Goal: Find specific page/section: Find specific page/section

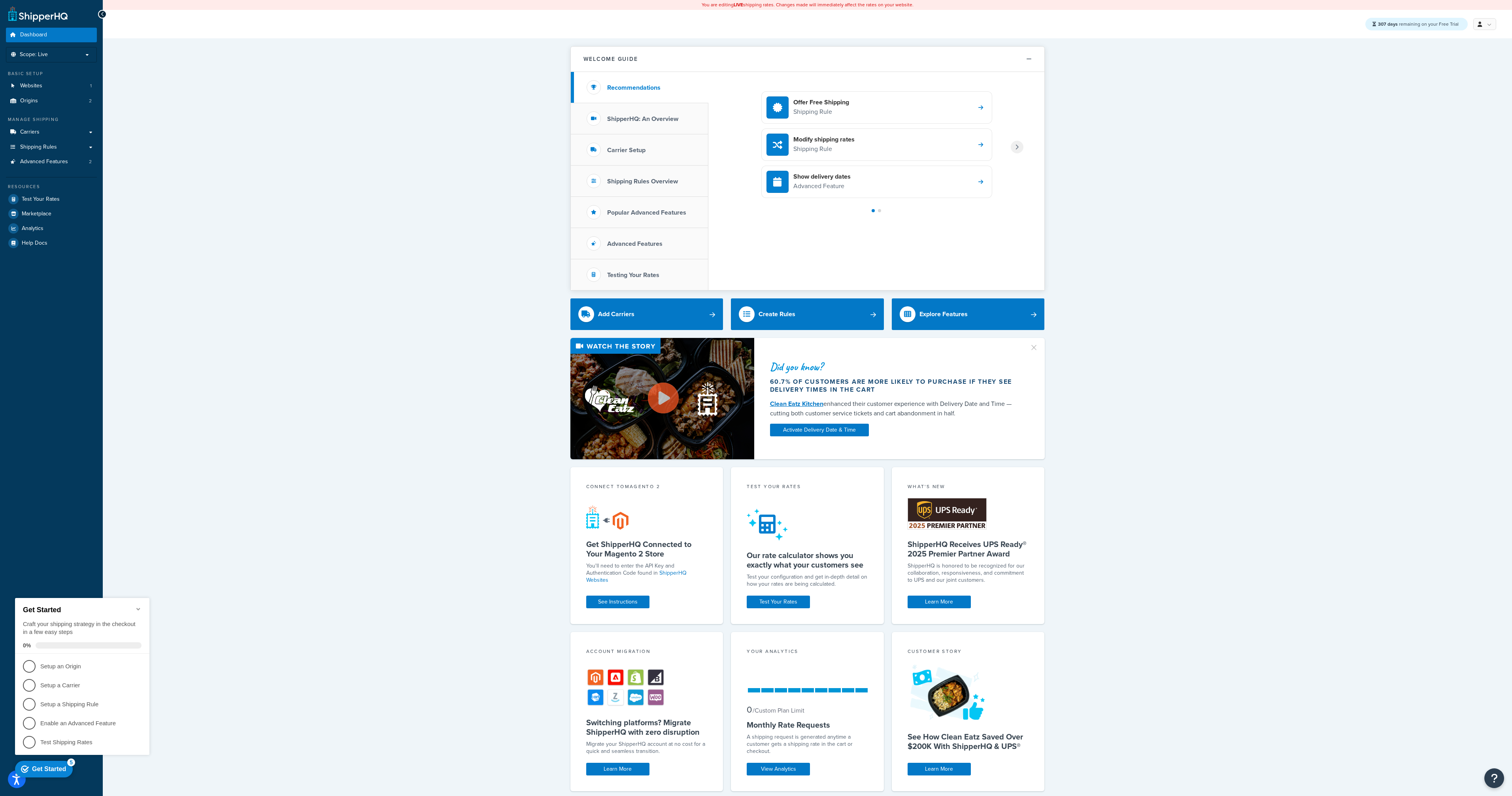
click at [136, 606] on icon "Minimize checklist" at bounding box center [138, 609] width 6 height 6
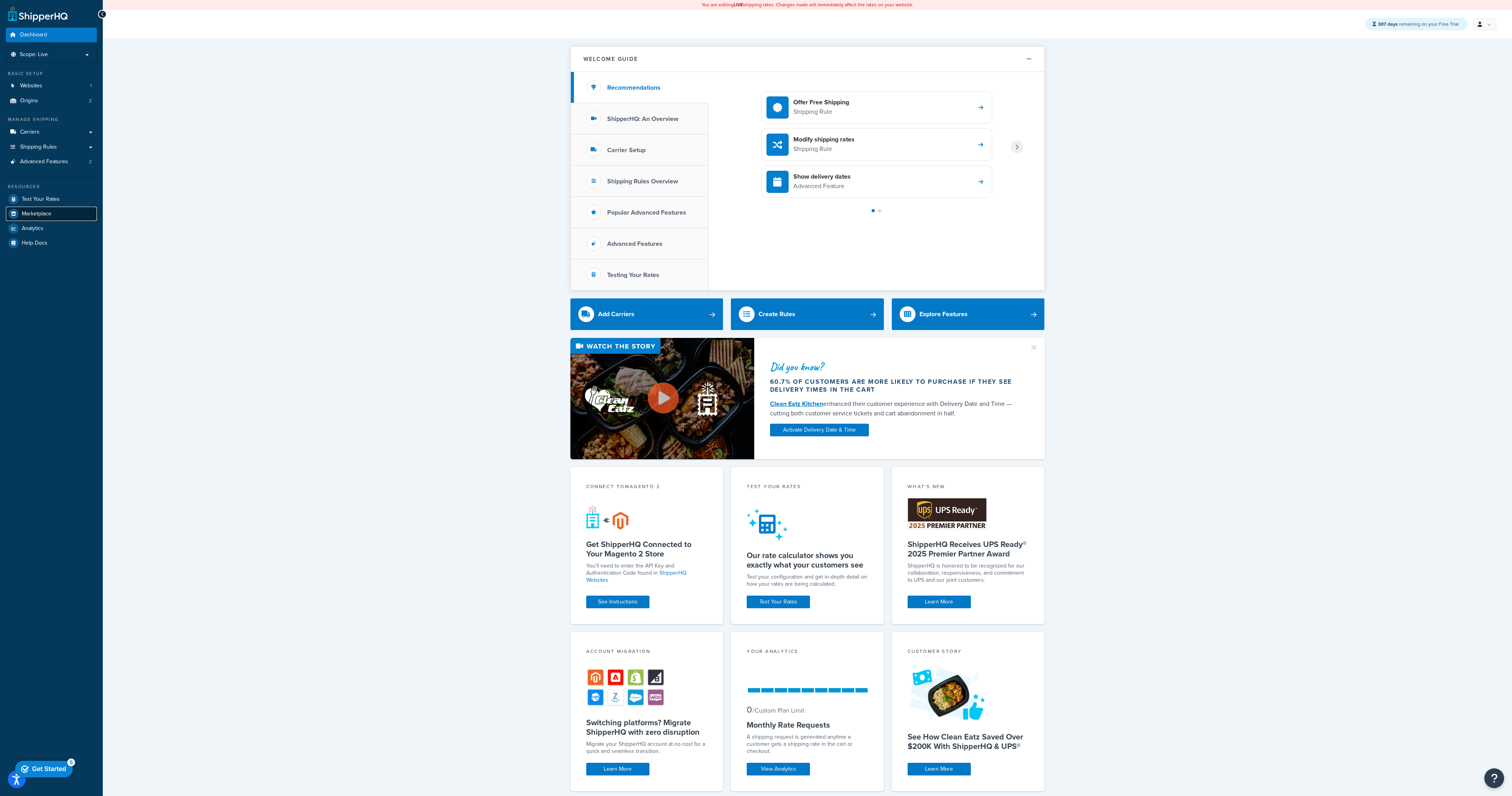
click at [42, 211] on span "Marketplace" at bounding box center [37, 214] width 29 height 6
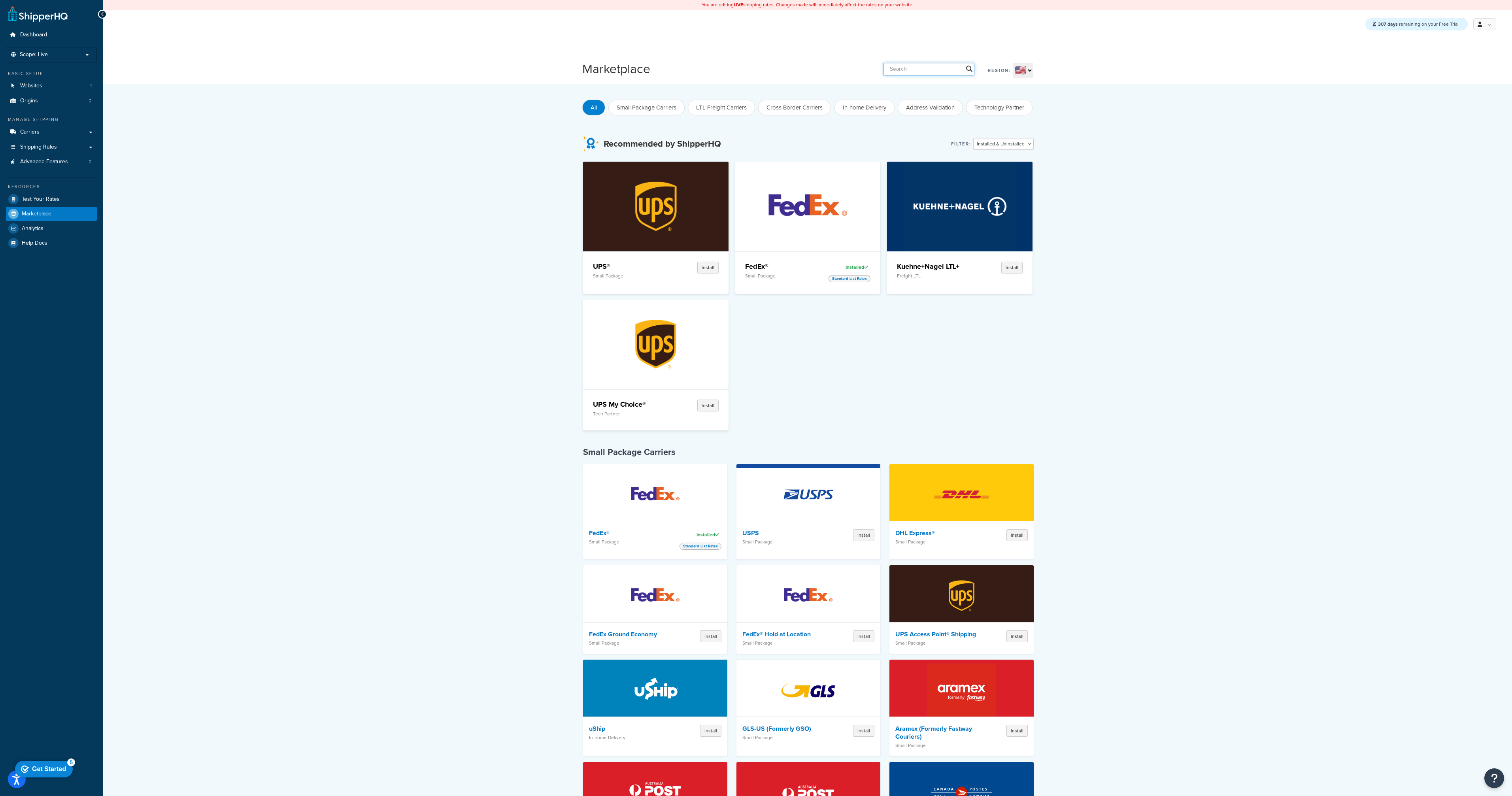
click at [937, 68] on input "text" at bounding box center [929, 69] width 91 height 12
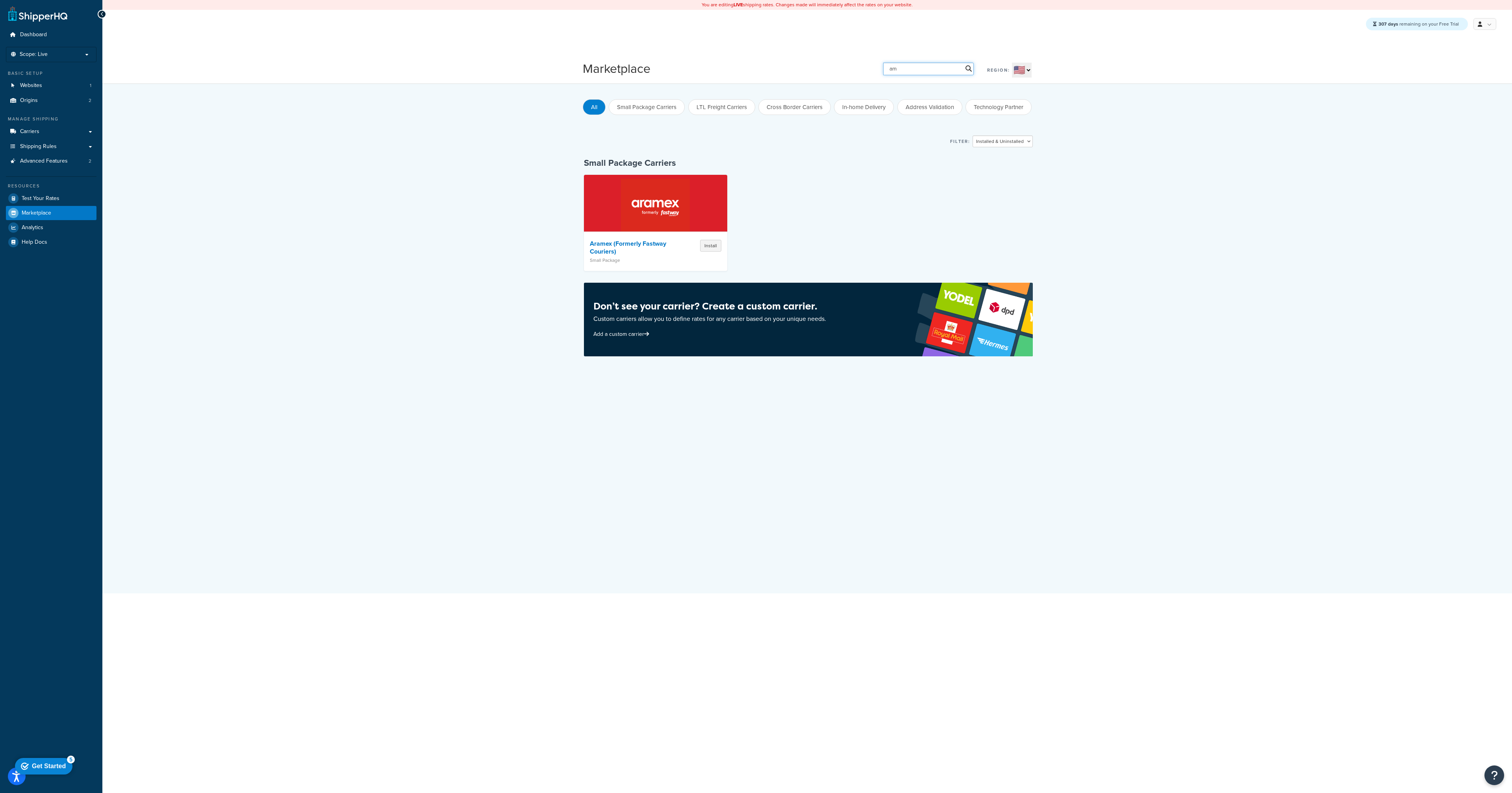
type input "a"
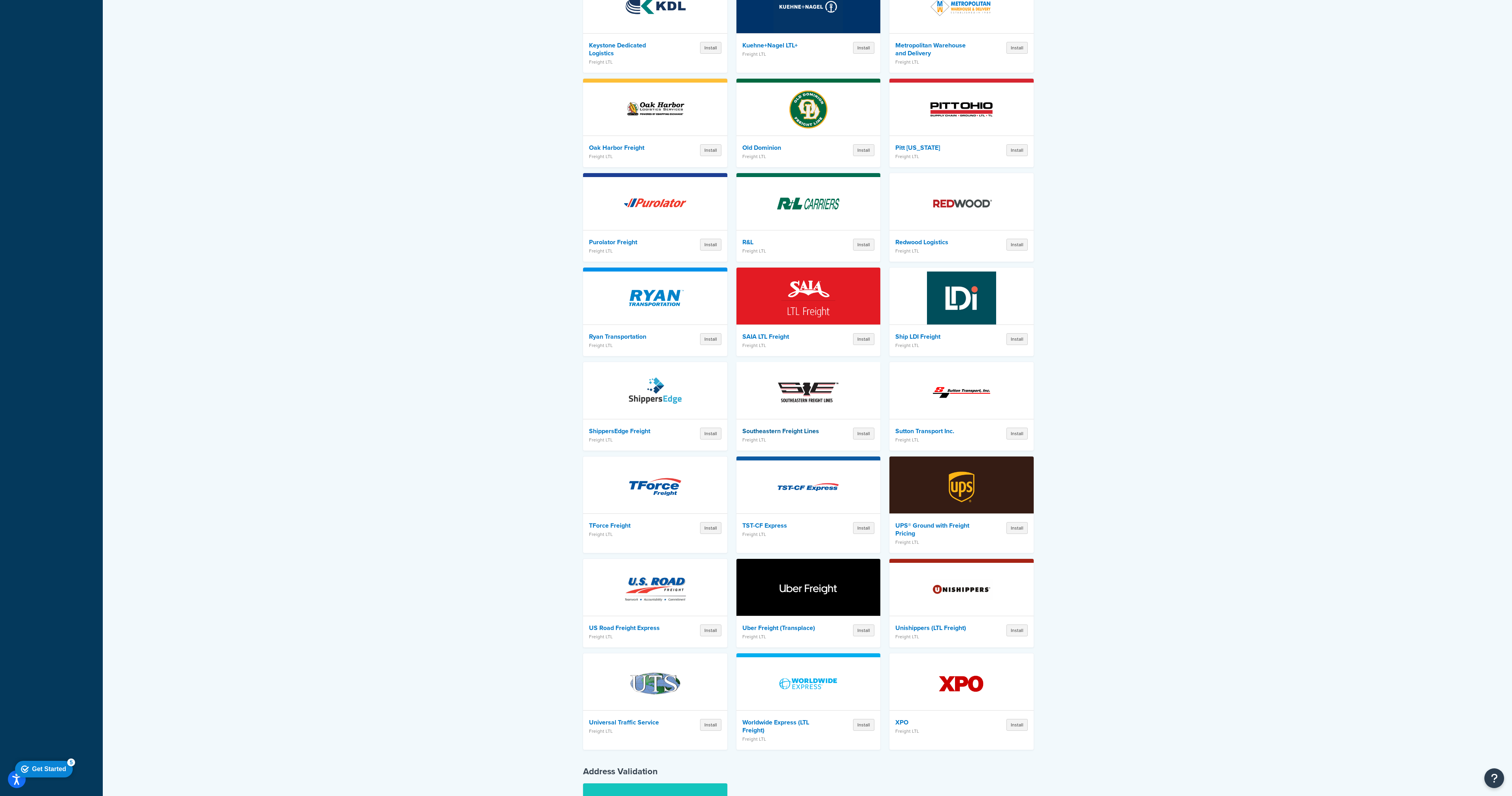
scroll to position [2128, 0]
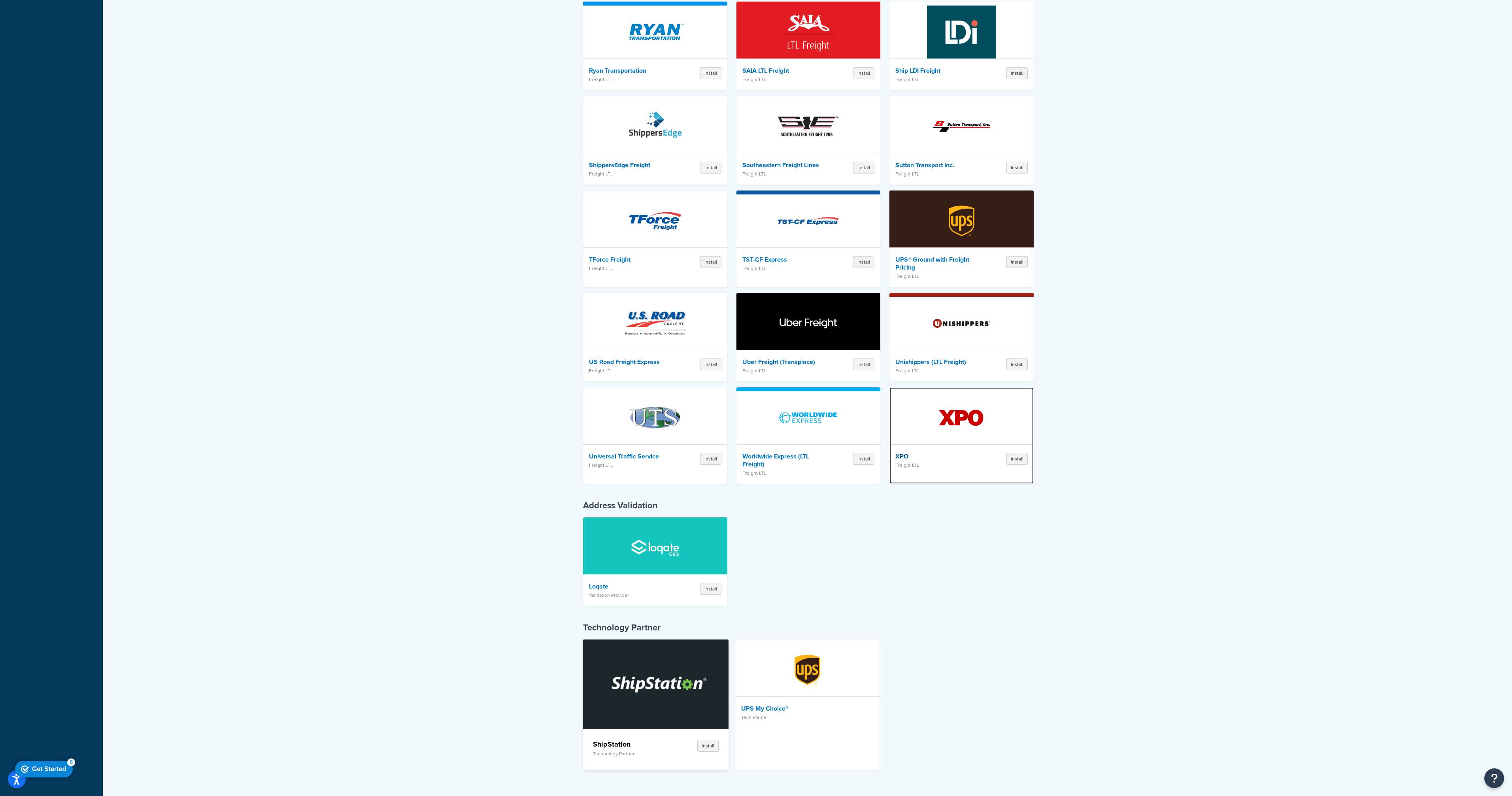
click at [980, 427] on img at bounding box center [961, 418] width 69 height 55
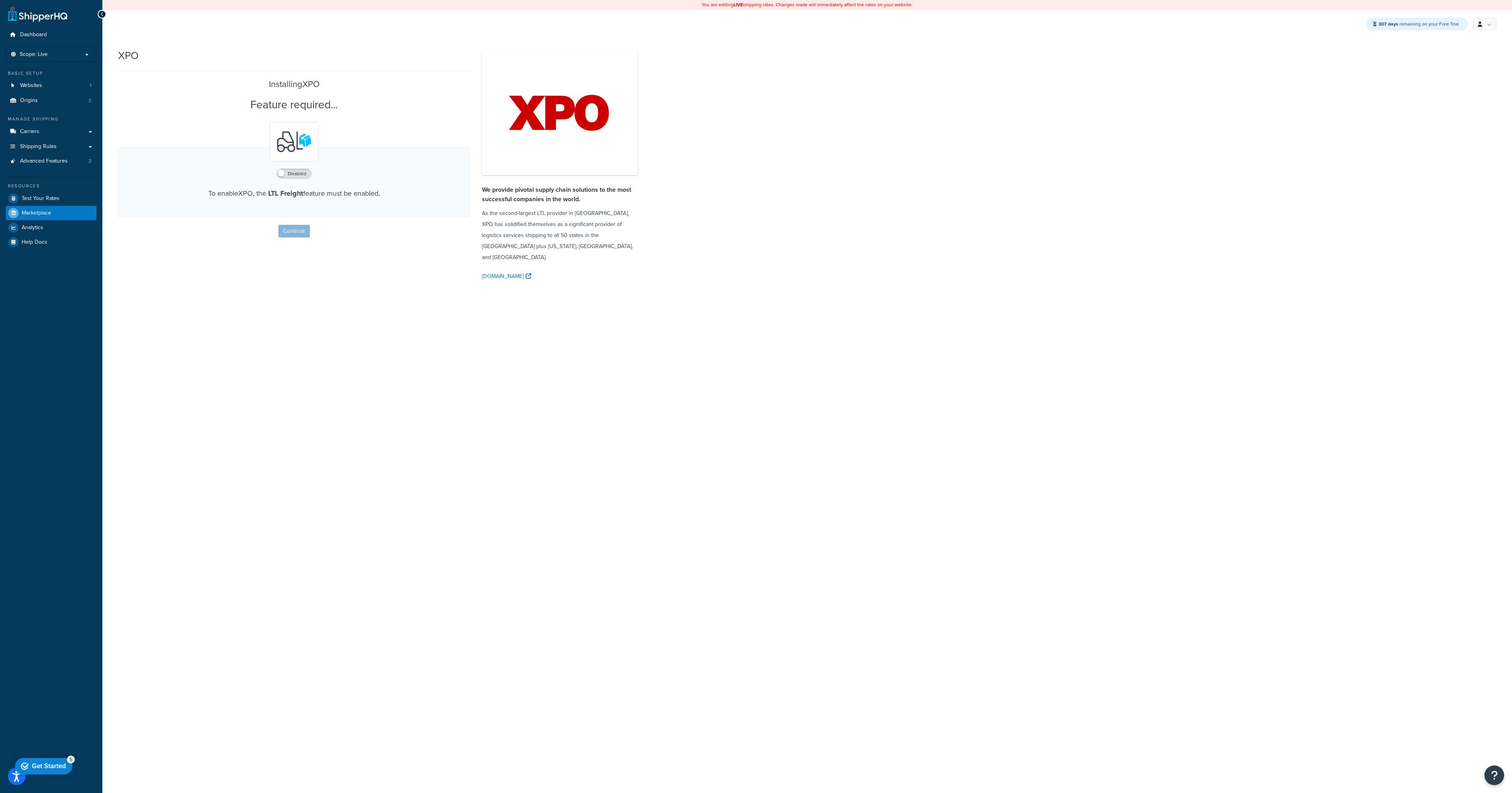
click at [765, 149] on div "You are editing LIVE shipping rates. Changes made will immediately affect the r…" at bounding box center [807, 396] width 1410 height 793
click at [1456, 102] on span "Logout" at bounding box center [1449, 103] width 15 height 8
